Goal: Register for event/course

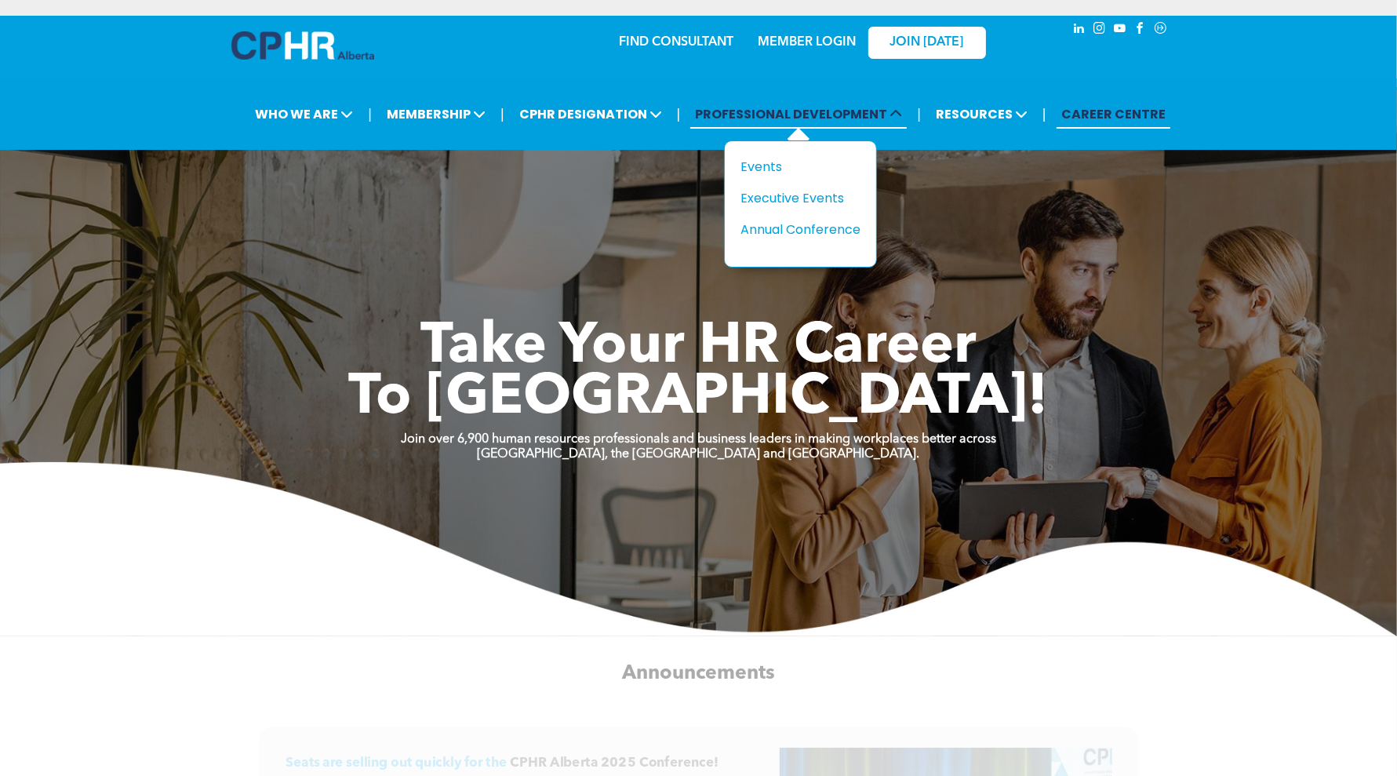
click at [758, 121] on span "PROFESSIONAL DEVELOPMENT" at bounding box center [798, 114] width 216 height 29
click at [777, 153] on div "Title Events Executive Events Annual Conference" at bounding box center [800, 203] width 153 height 127
click at [779, 163] on div "Events" at bounding box center [794, 167] width 108 height 20
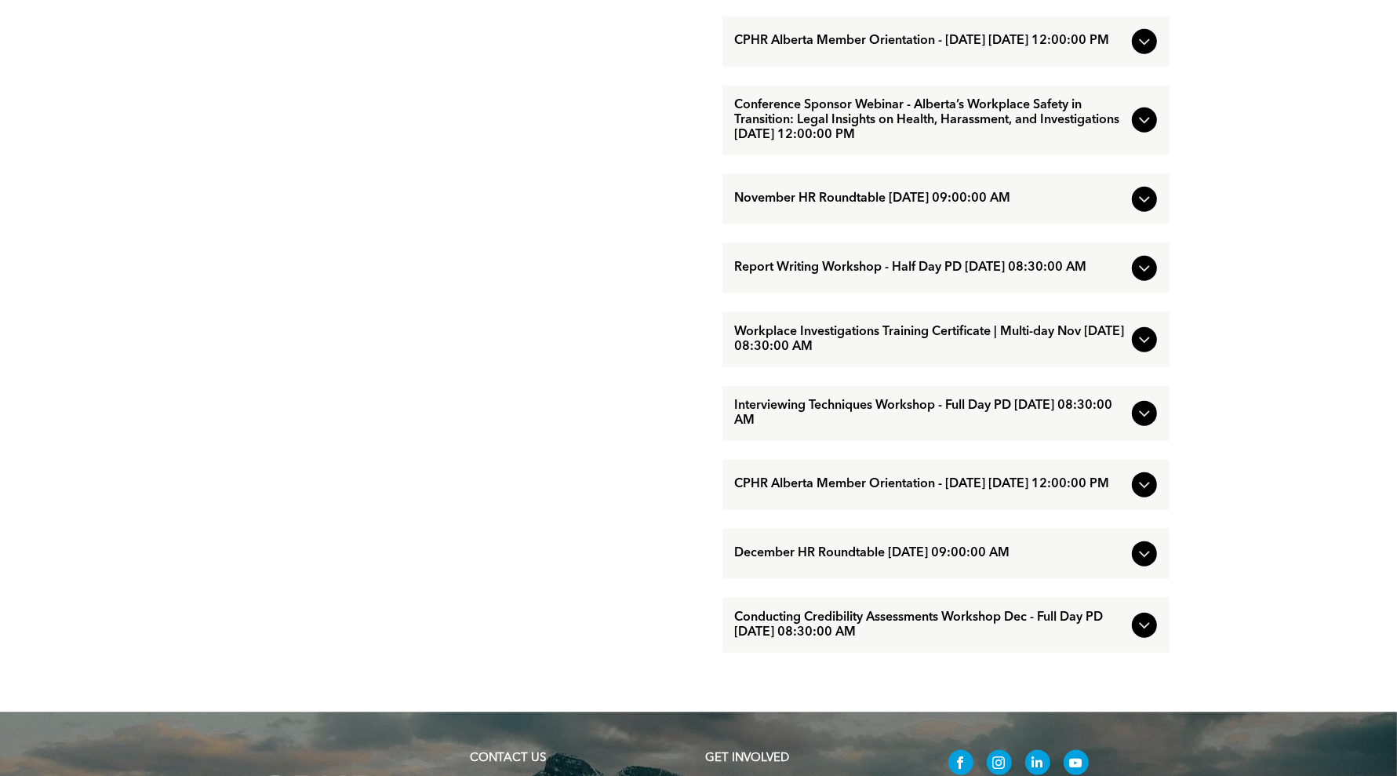
scroll to position [981, 0]
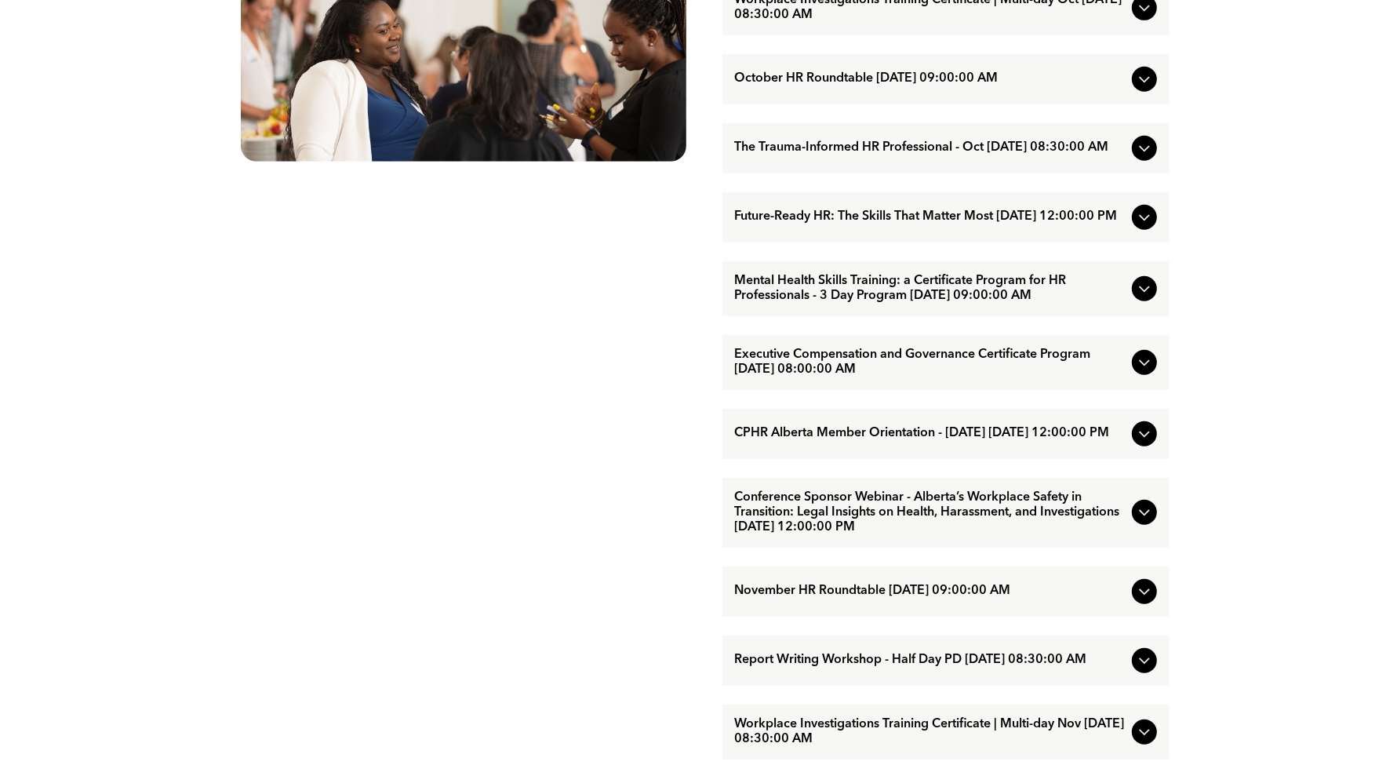
click at [879, 155] on span "The Trauma-Informed HR Professional - Oct [DATE] 08:30:00 AM" at bounding box center [930, 147] width 391 height 15
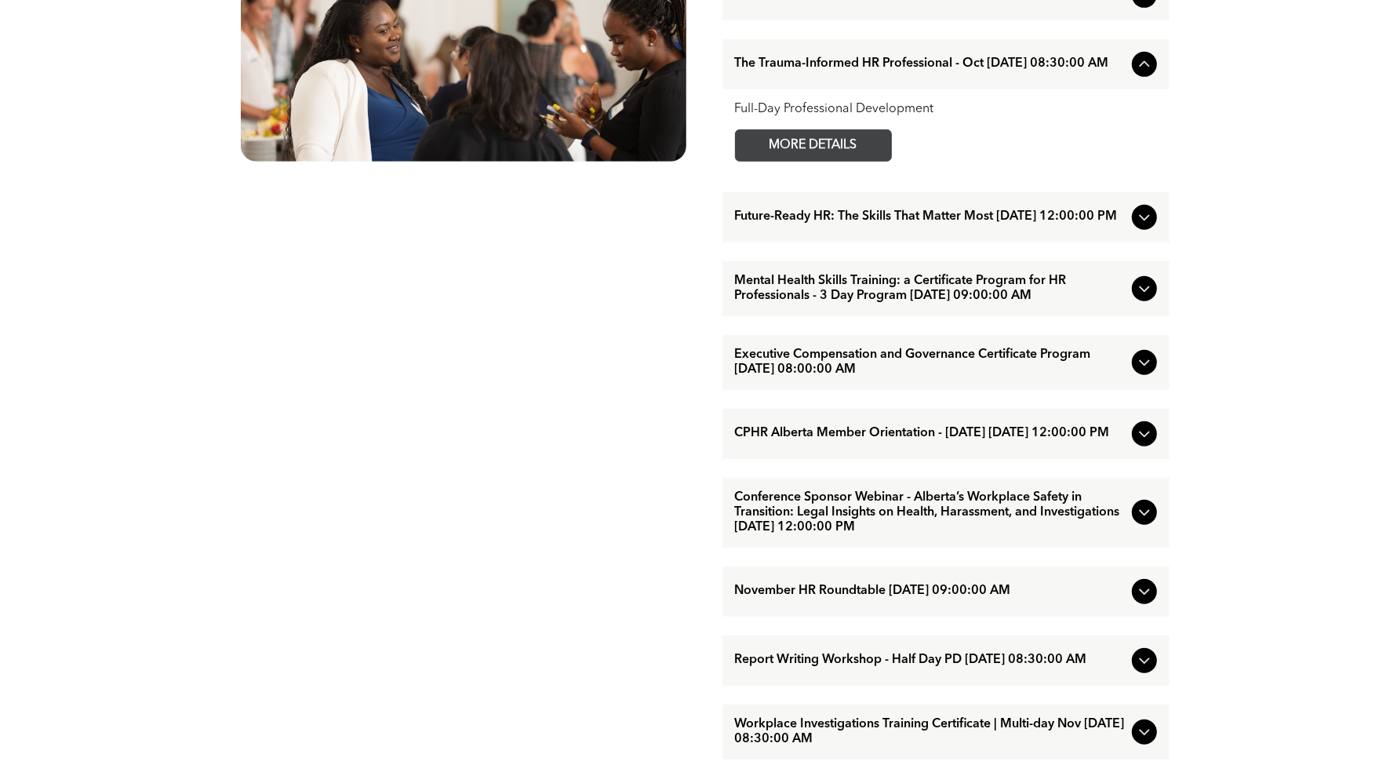
click at [848, 158] on span "MORE DETAILS" at bounding box center [813, 145] width 124 height 31
